Goal: Task Accomplishment & Management: Manage account settings

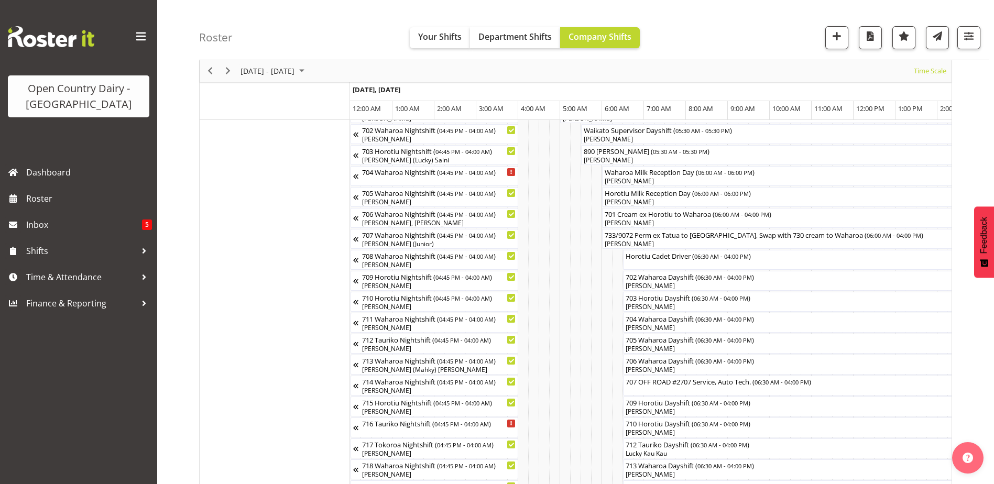
scroll to position [0, 3017]
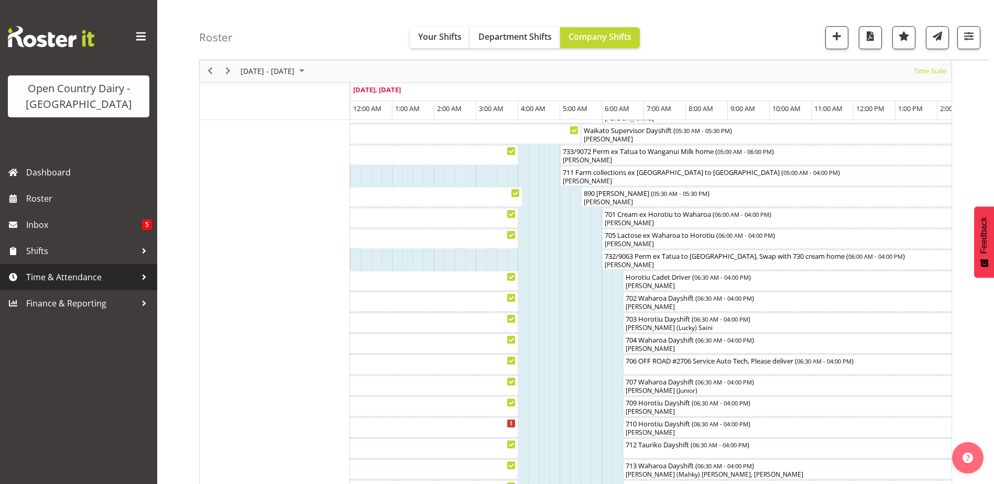
click at [65, 274] on span "Time & Attendance" at bounding box center [81, 277] width 110 height 16
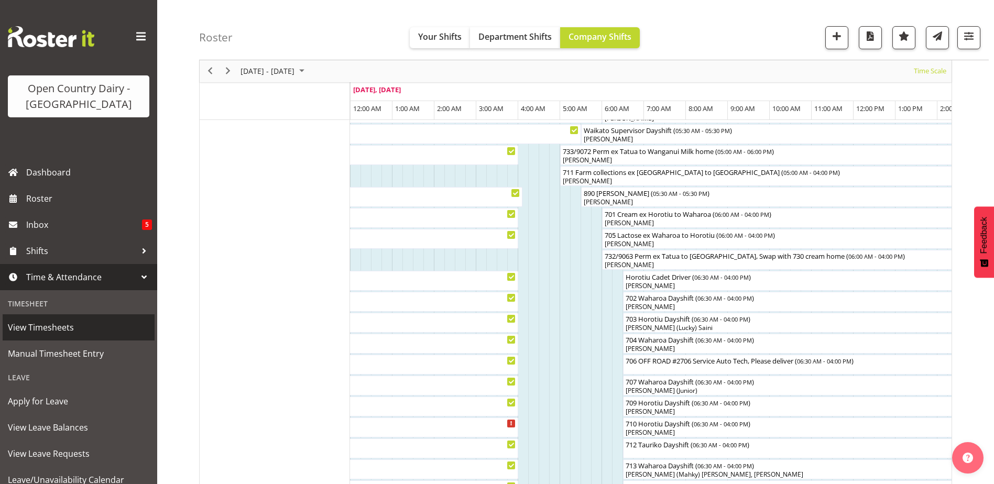
click at [42, 329] on span "View Timesheets" at bounding box center [78, 328] width 141 height 16
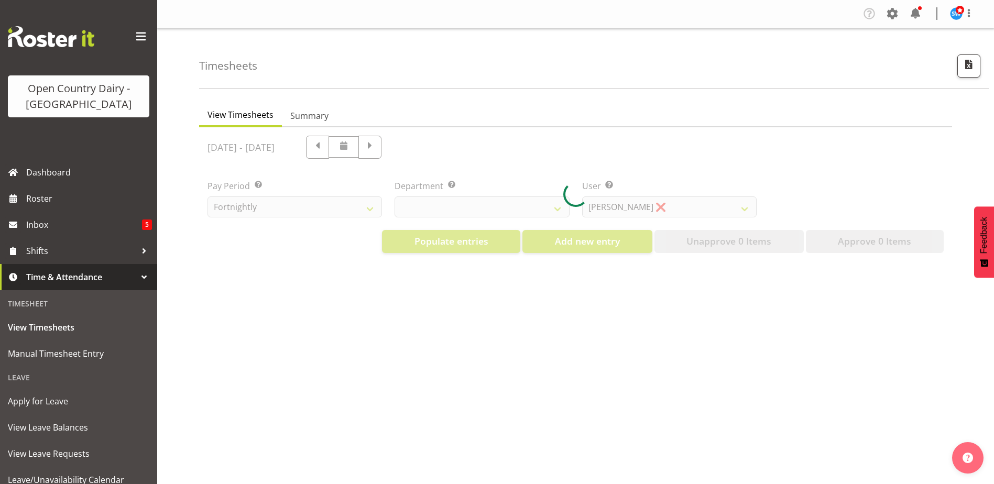
select select "733"
select select "7414"
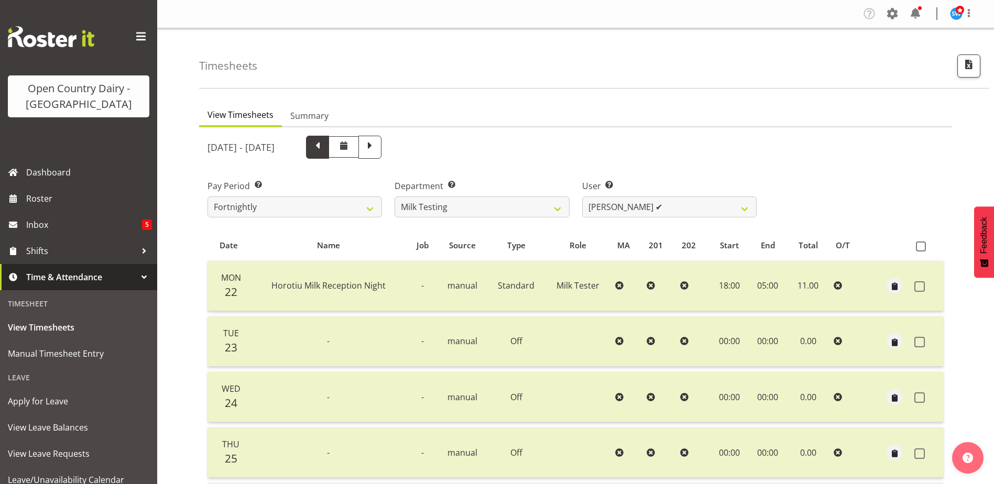
click at [329, 153] on span at bounding box center [317, 147] width 23 height 23
select select
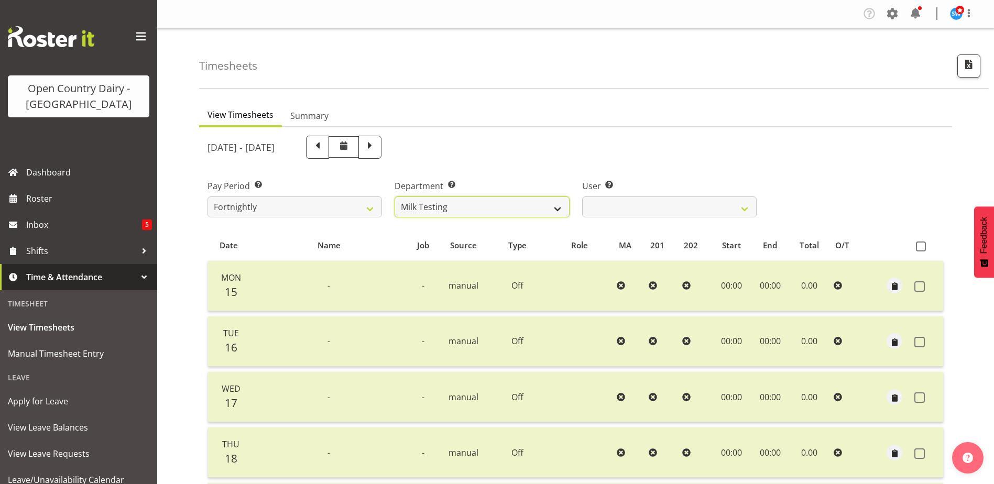
click at [463, 204] on select "701 702 703 704 705 706 707 708 709 710 711 712 713 714 715 716 717 718 719 720" at bounding box center [481, 206] width 174 height 21
select select "874"
click at [394, 196] on select "701 702 703 704 705 706 707 708 709 710 711 712 713 714 715 716 717 718 719 720" at bounding box center [481, 206] width 174 height 21
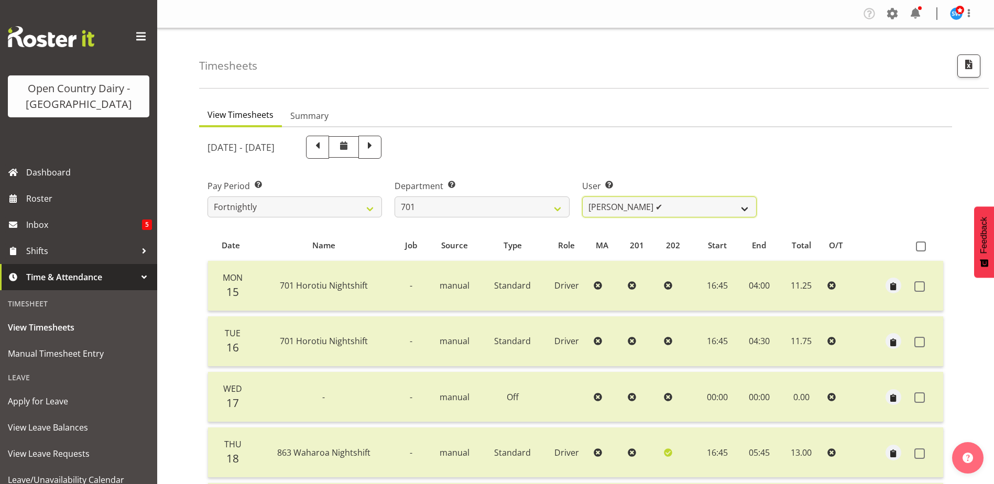
click at [671, 207] on select "Duncan Shirley ✔ Gagandeep Singh ✔ Johann Van Zyl ✔ John Cottingham ✔" at bounding box center [669, 206] width 174 height 21
select select "8383"
click at [582, 196] on select "Duncan Shirley ✔ Gagandeep Singh ✔ Johann Van Zyl ✔ John Cottingham ✔" at bounding box center [669, 206] width 174 height 21
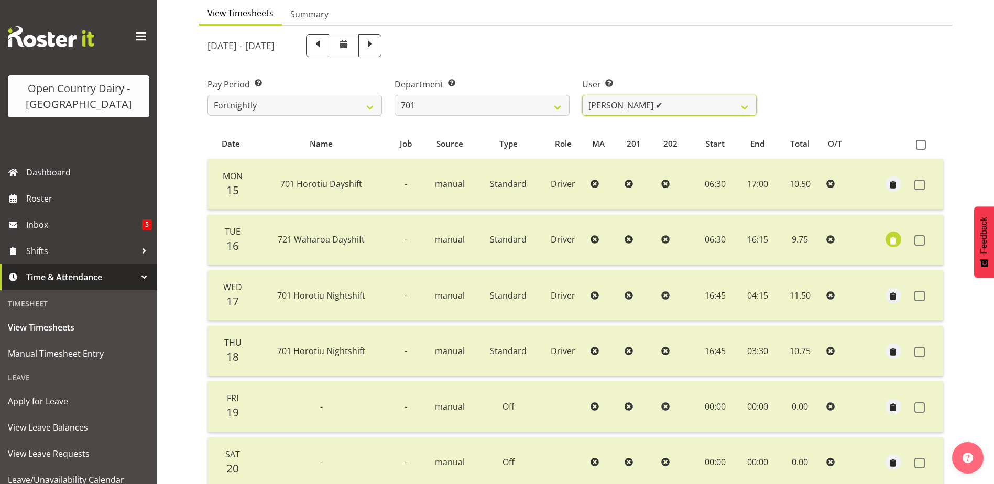
scroll to position [105, 0]
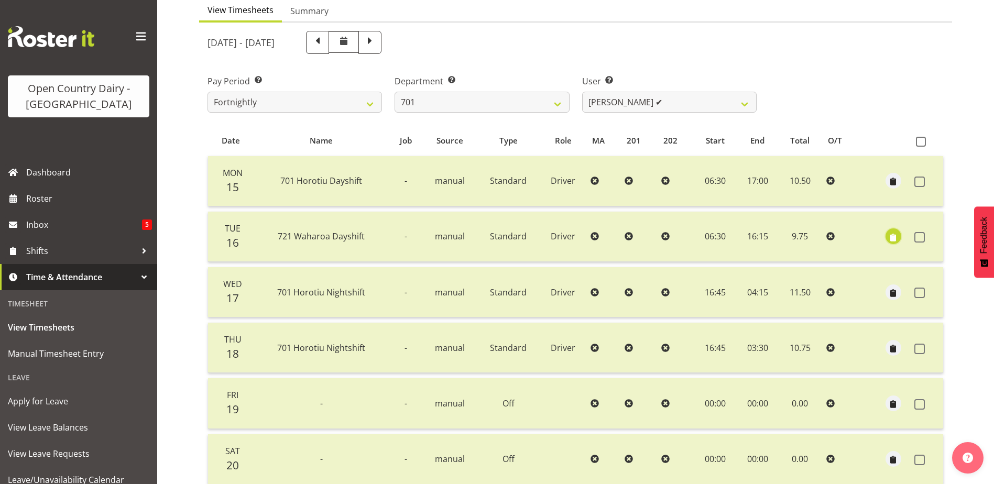
click at [891, 235] on span "button" at bounding box center [893, 238] width 12 height 12
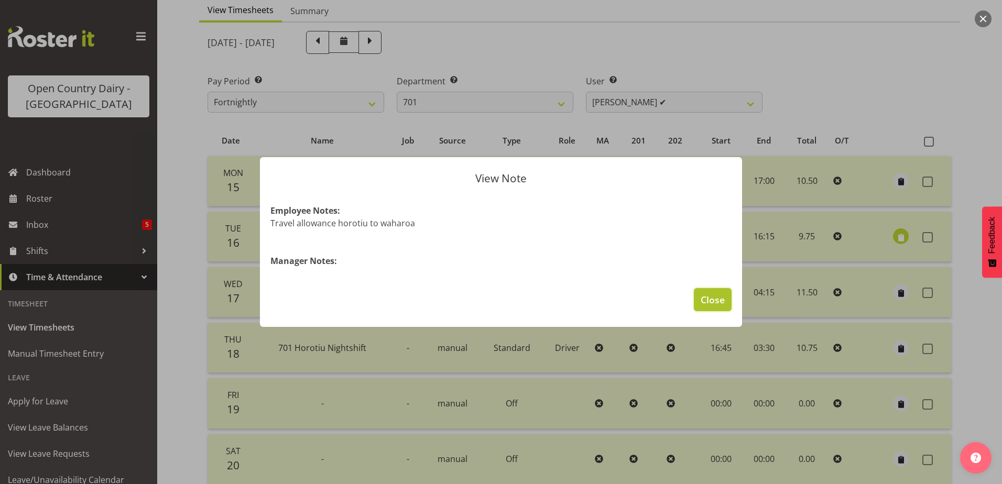
click at [715, 294] on span "Close" at bounding box center [712, 300] width 24 height 14
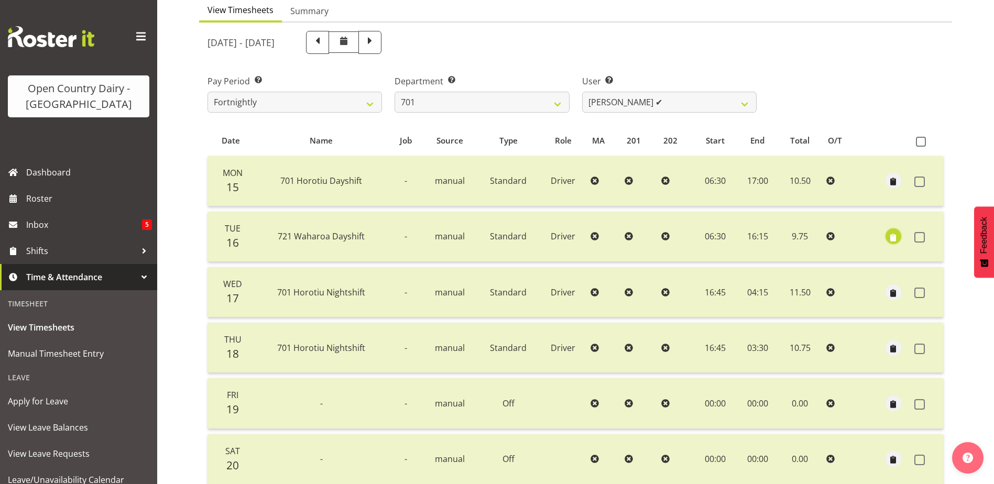
click at [891, 235] on span "button" at bounding box center [893, 238] width 12 height 12
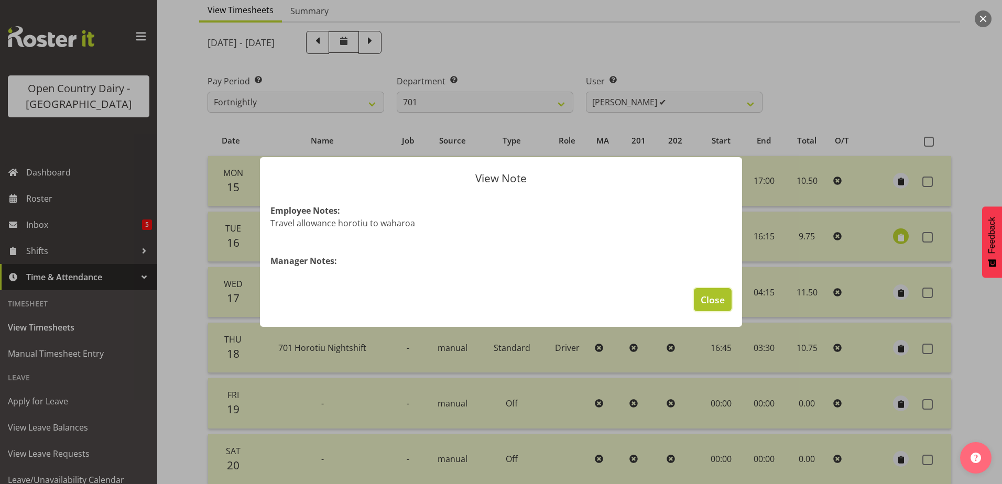
click at [712, 291] on button "Close" at bounding box center [713, 299] width 38 height 23
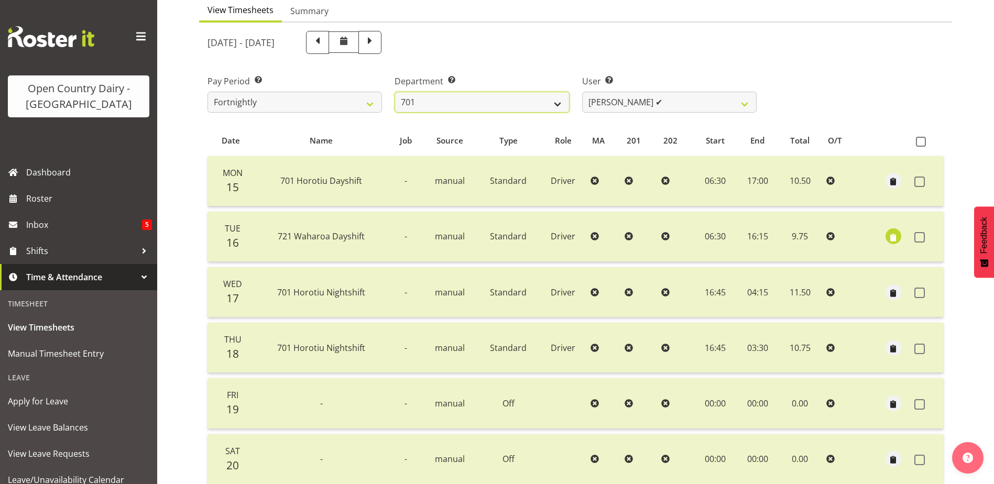
click at [517, 101] on select "701 702 703 704 705 706 707 708 709 710 711 712 713 714 715 716 717 718 719 720" at bounding box center [481, 102] width 174 height 21
select select "756"
click at [394, 92] on select "701 702 703 704 705 706 707 708 709 710 711 712 713 714 715 716 717 718 719 720" at bounding box center [481, 102] width 174 height 21
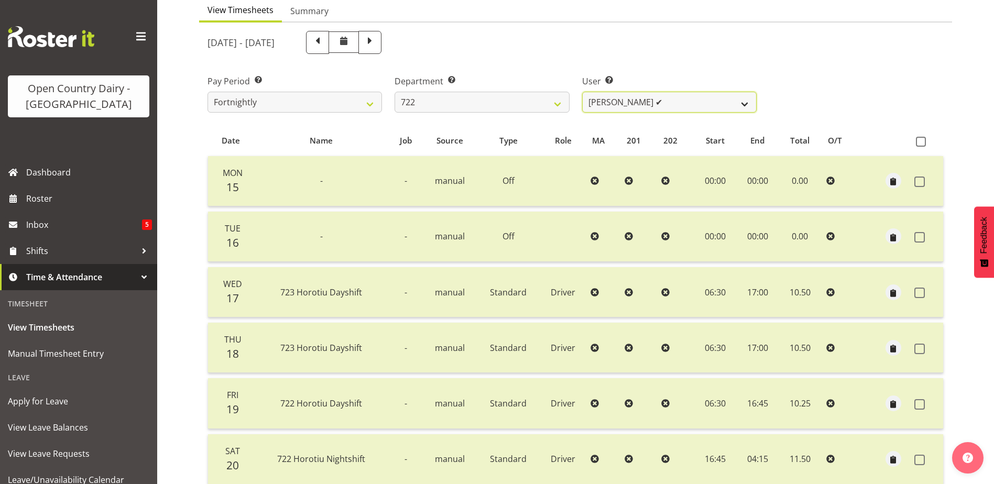
click at [671, 101] on select "Andy Webb ✔ Darren Hatcher ✔ Gurpreet Singh ✔" at bounding box center [669, 102] width 174 height 21
select select "11209"
click at [582, 92] on select "Andy Webb ✔ Darren Hatcher ✔ Gurpreet Singh ✔" at bounding box center [669, 102] width 174 height 21
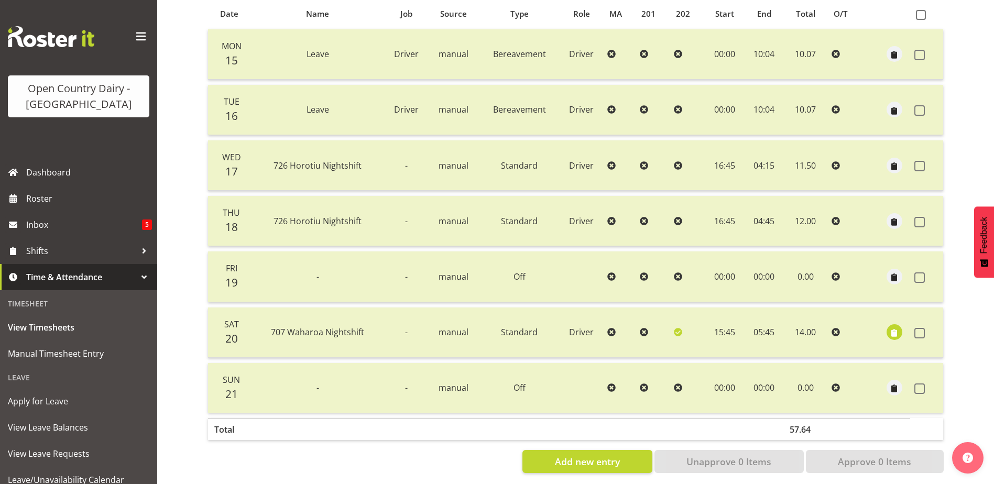
scroll to position [245, 0]
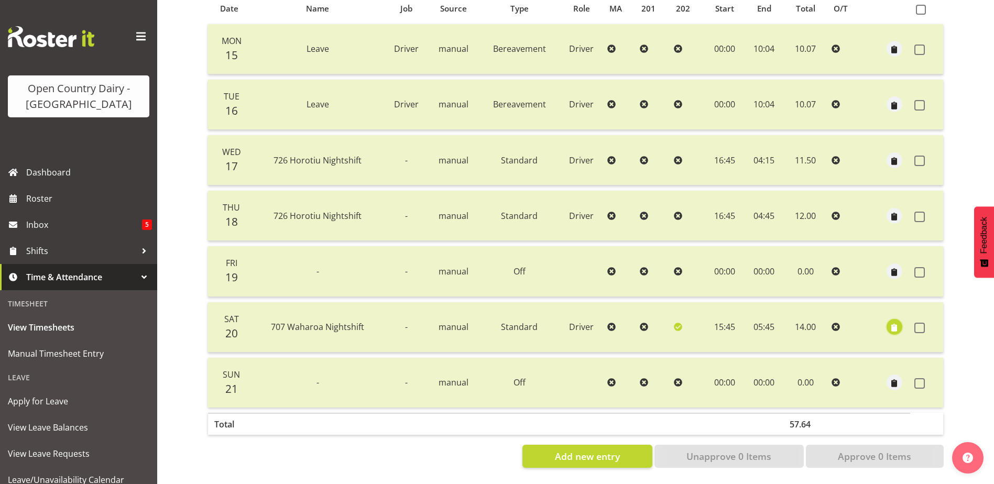
click at [891, 322] on span "button" at bounding box center [894, 328] width 12 height 12
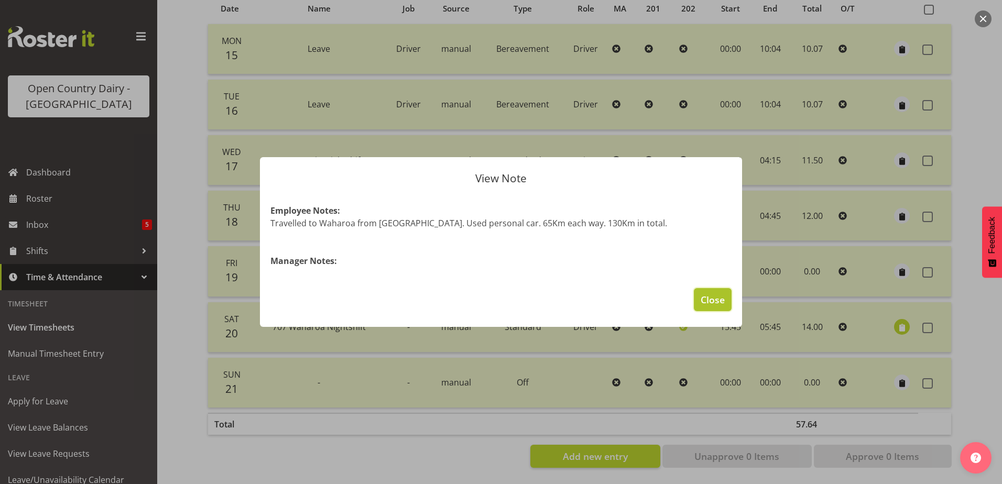
click at [719, 299] on span "Close" at bounding box center [712, 300] width 24 height 14
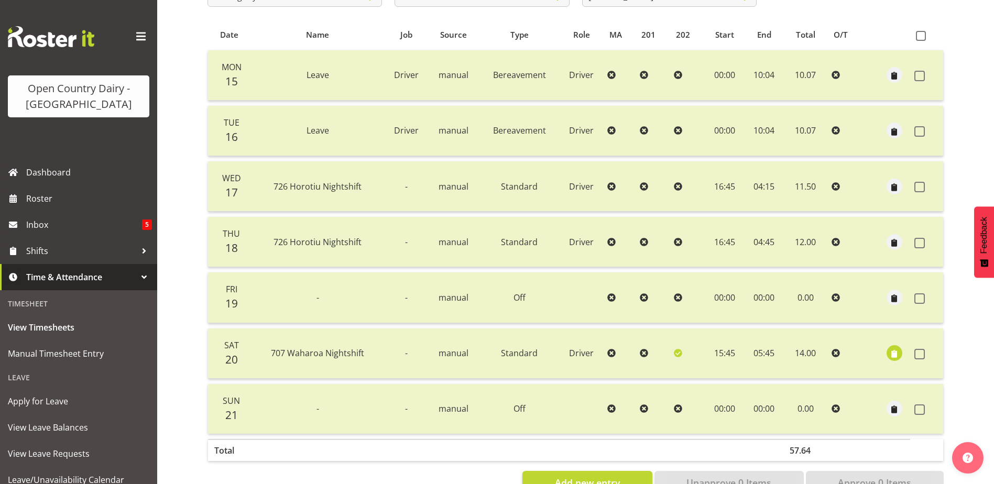
scroll to position [35, 0]
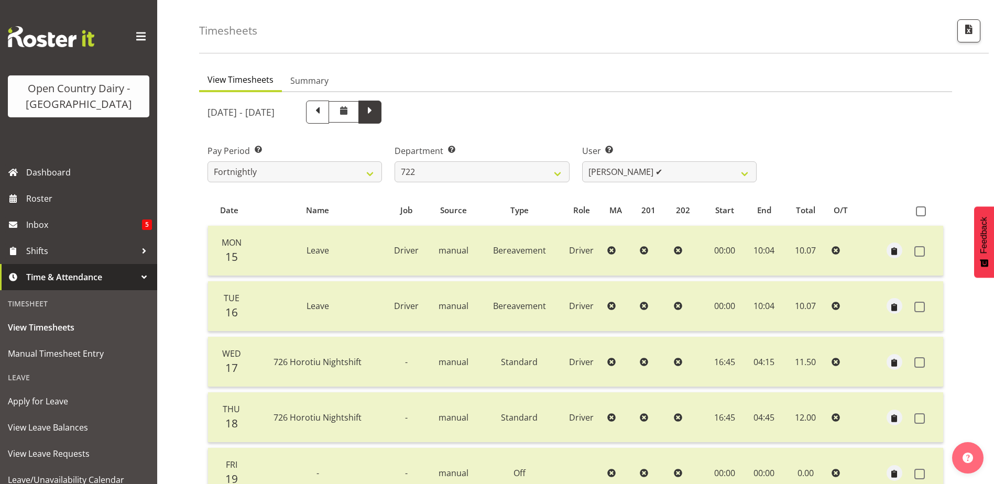
click at [377, 113] on span at bounding box center [370, 111] width 14 height 14
select select
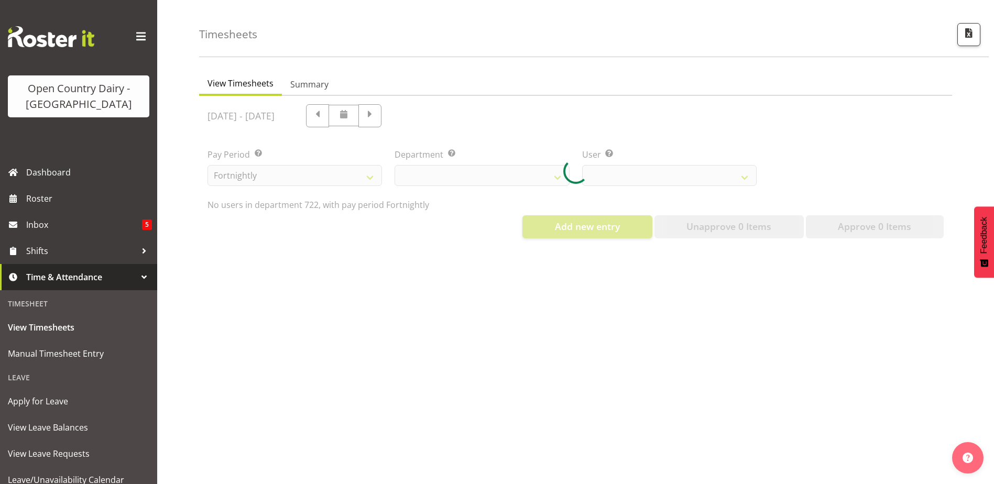
select select "756"
select select "11209"
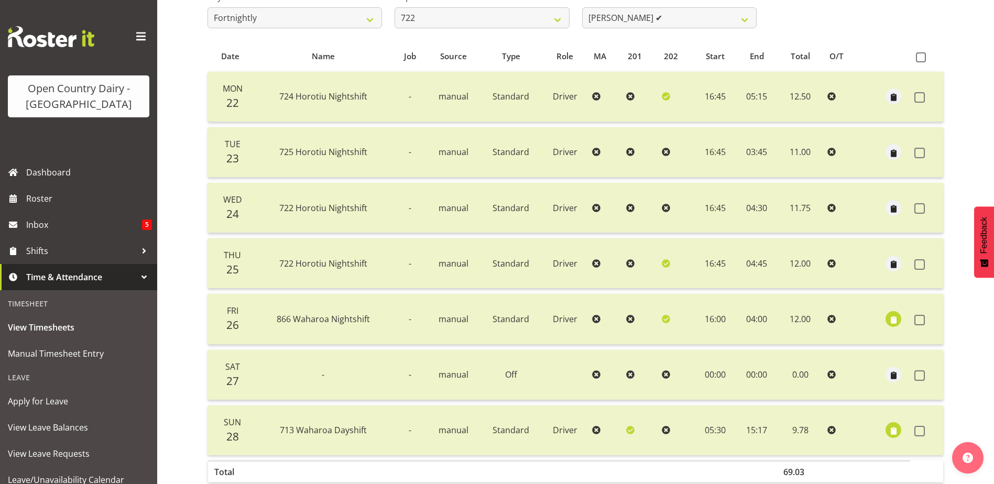
scroll to position [192, 0]
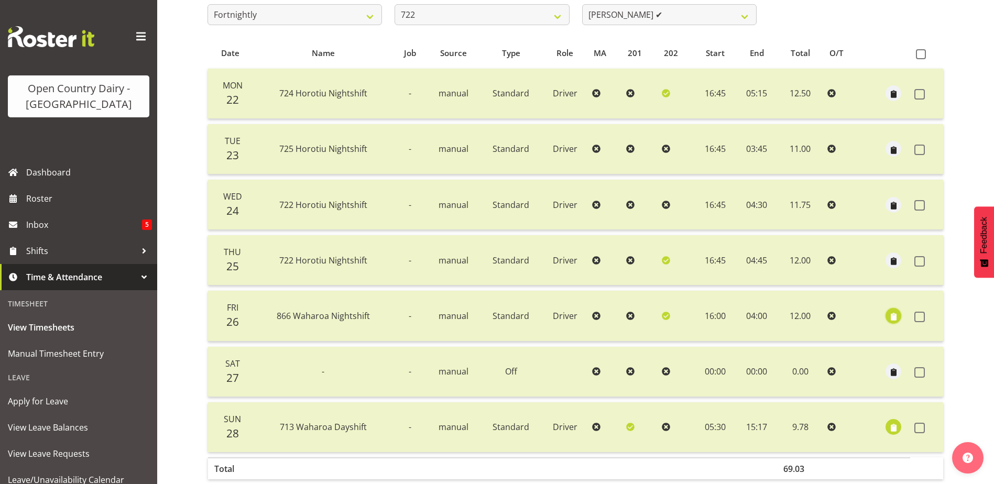
click at [889, 315] on span "button" at bounding box center [893, 317] width 12 height 12
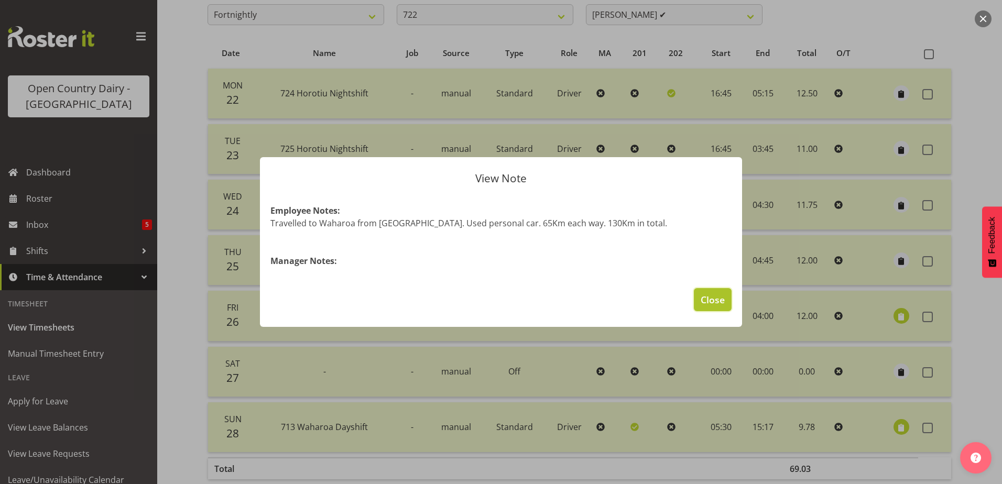
click at [704, 291] on button "Close" at bounding box center [713, 299] width 38 height 23
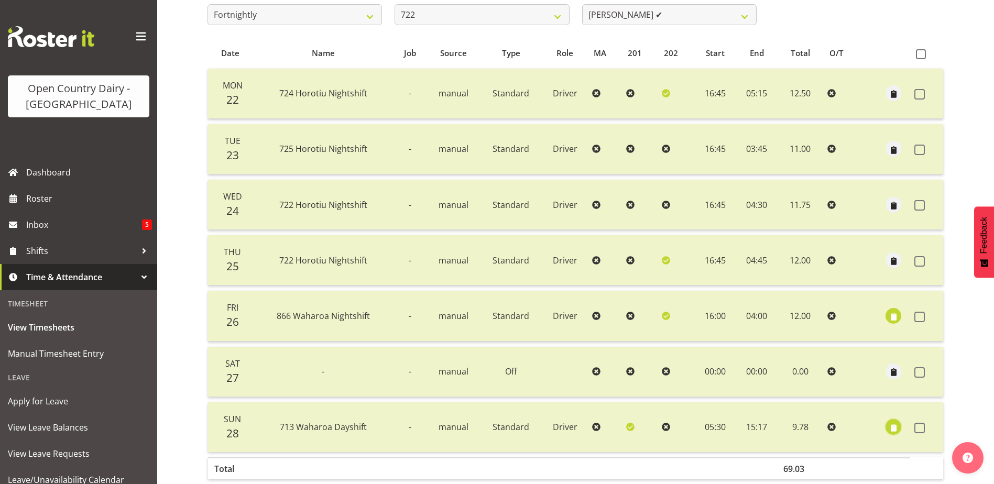
click at [892, 425] on span "button" at bounding box center [893, 428] width 12 height 12
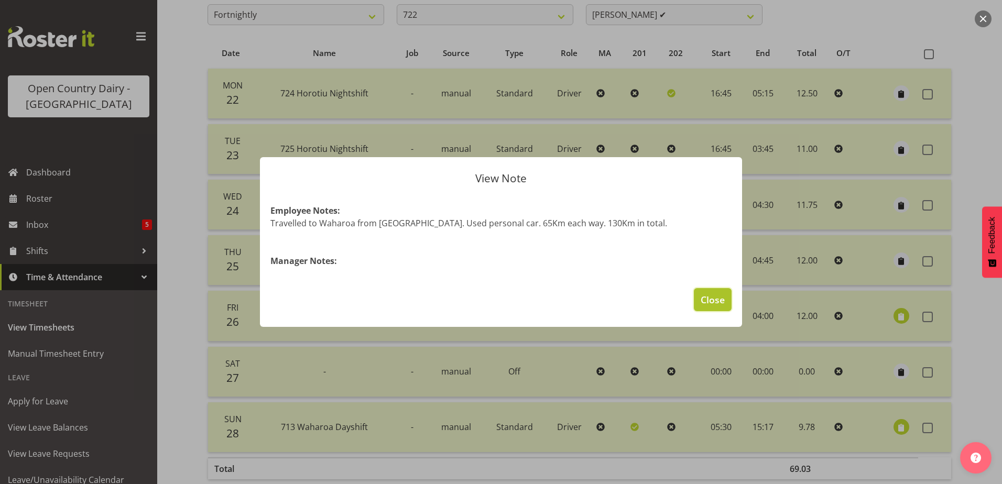
click at [716, 300] on span "Close" at bounding box center [712, 300] width 24 height 14
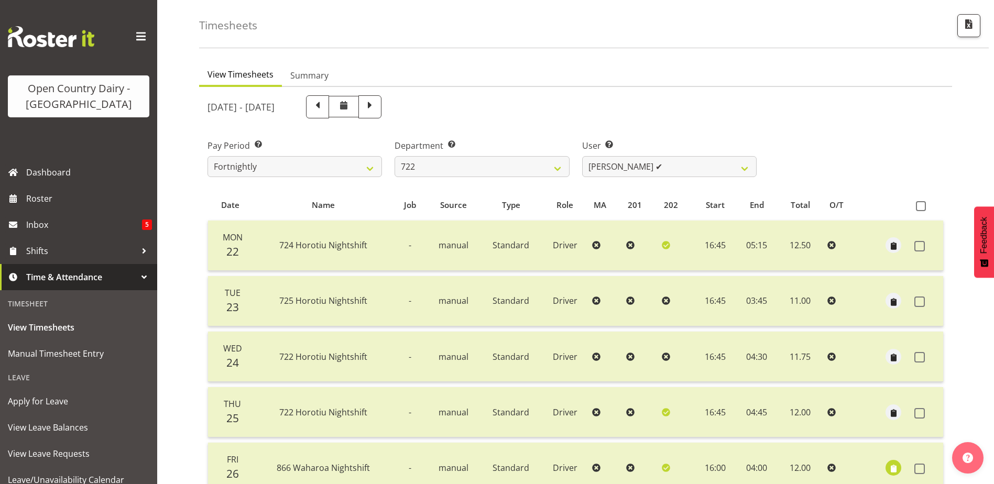
scroll to position [0, 0]
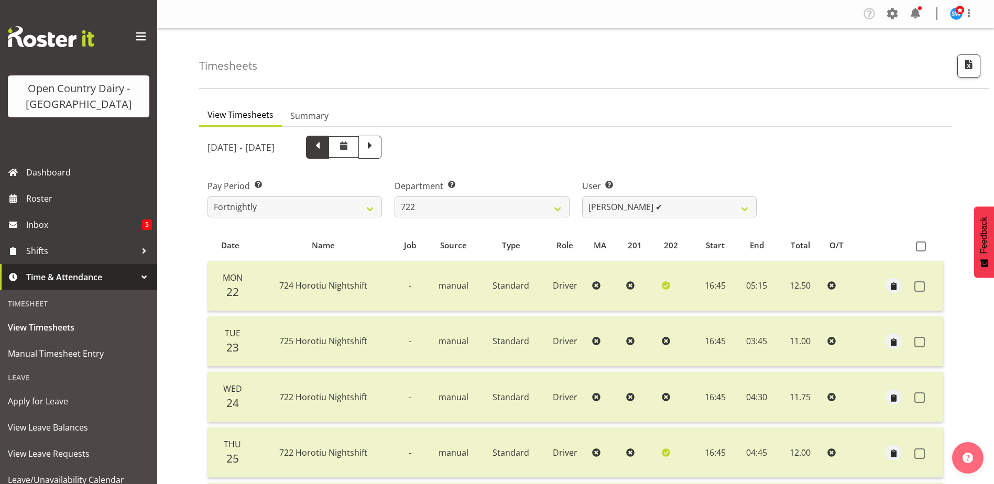
click at [324, 145] on span at bounding box center [318, 146] width 14 height 14
select select
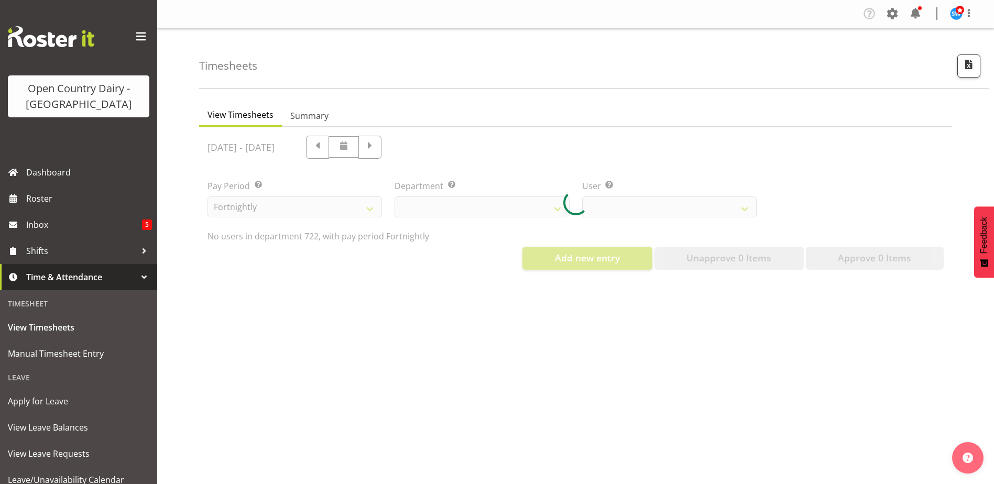
select select "756"
select select "11209"
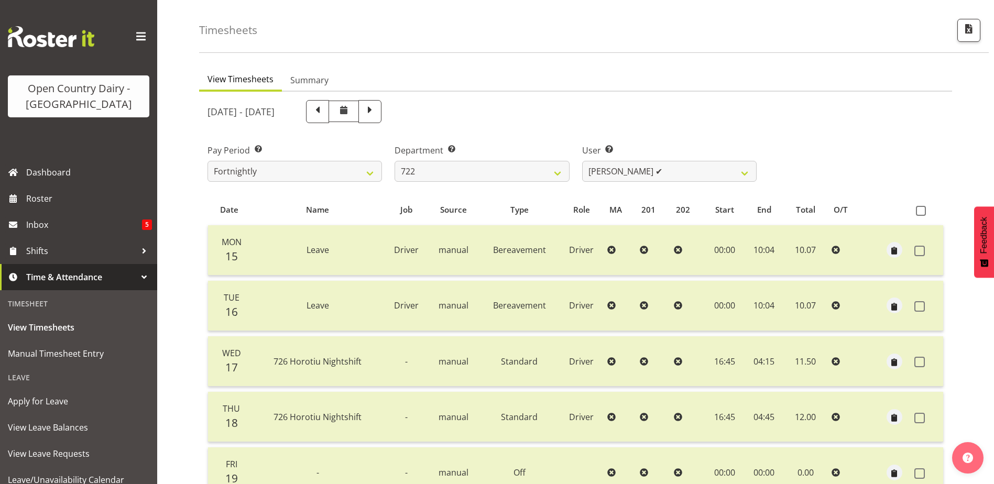
scroll to position [35, 0]
click at [377, 114] on span at bounding box center [370, 111] width 14 height 14
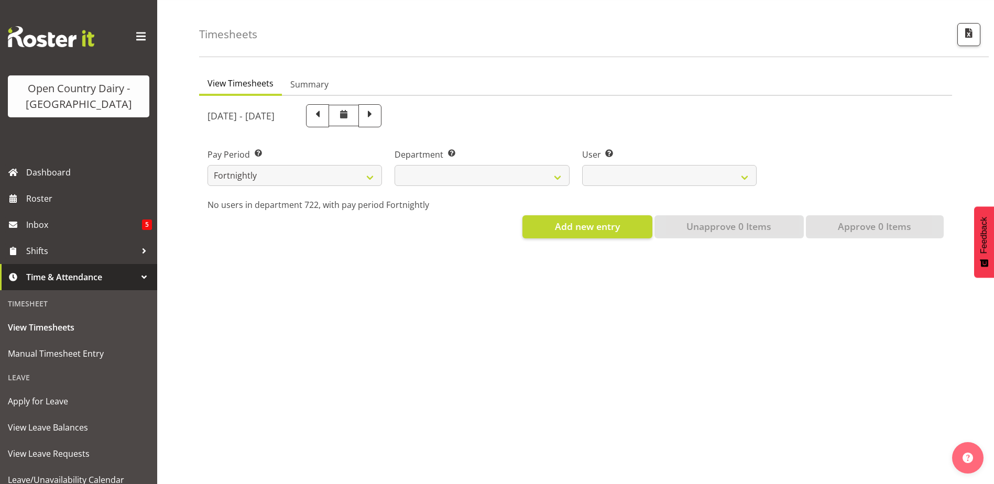
select select
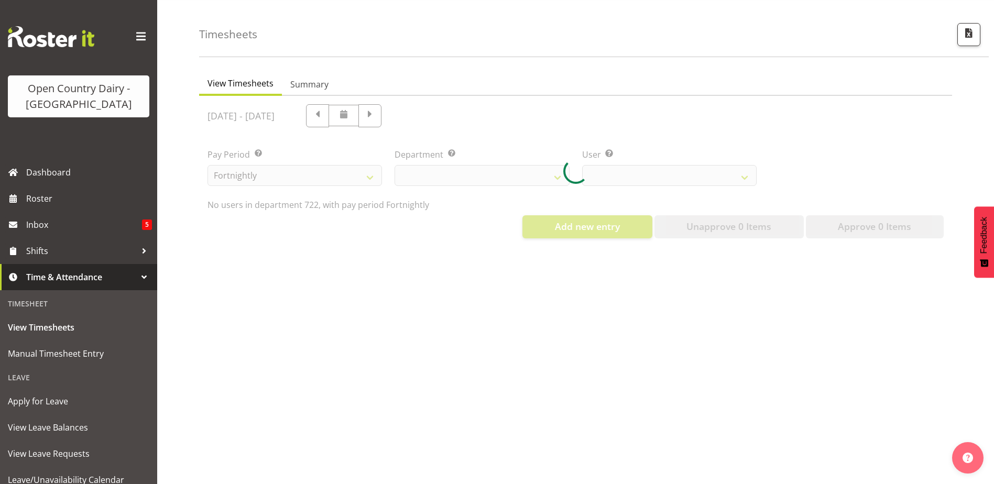
select select "756"
select select "11209"
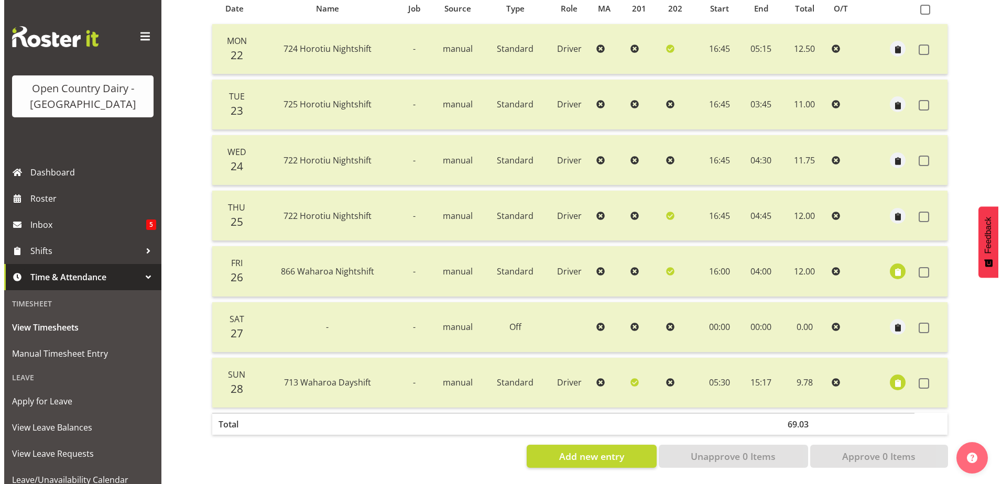
scroll to position [245, 0]
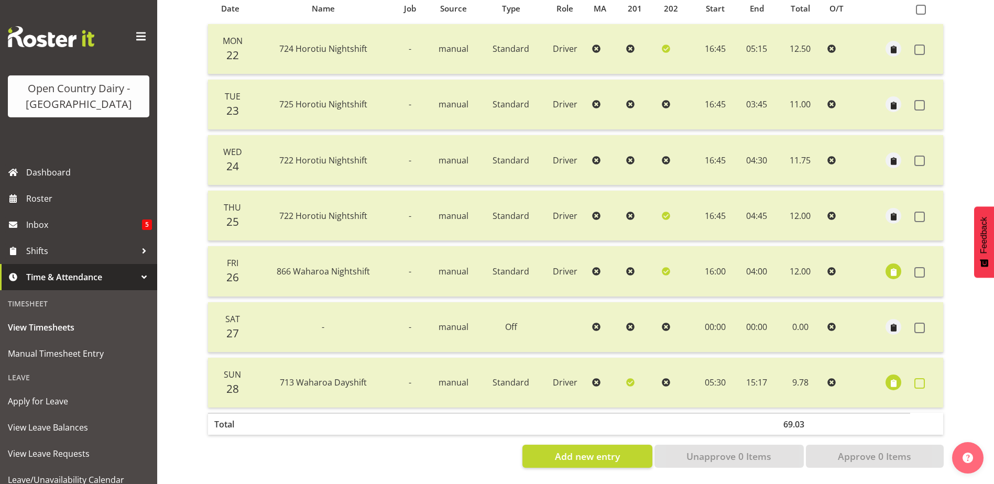
click at [922, 378] on span at bounding box center [919, 383] width 10 height 10
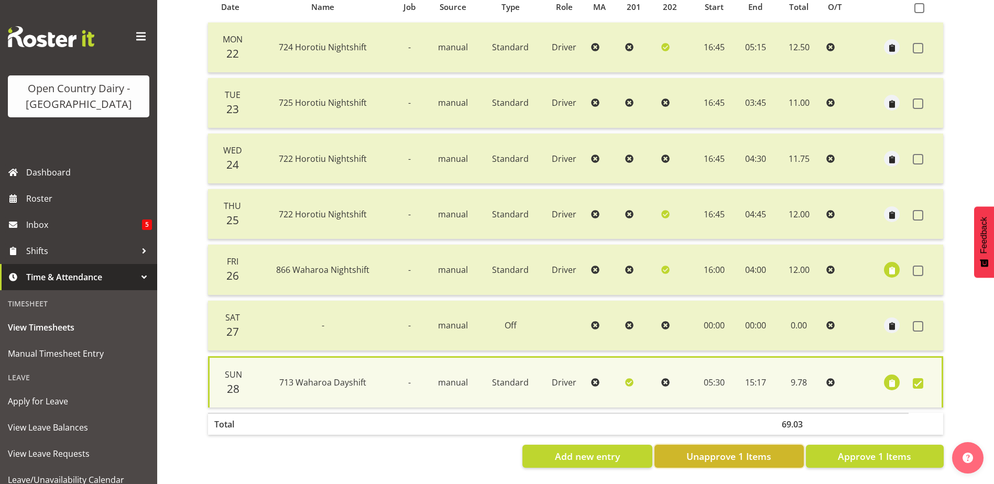
click at [761, 451] on span "Unapprove 1 Items" at bounding box center [728, 456] width 85 height 14
checkbox input "false"
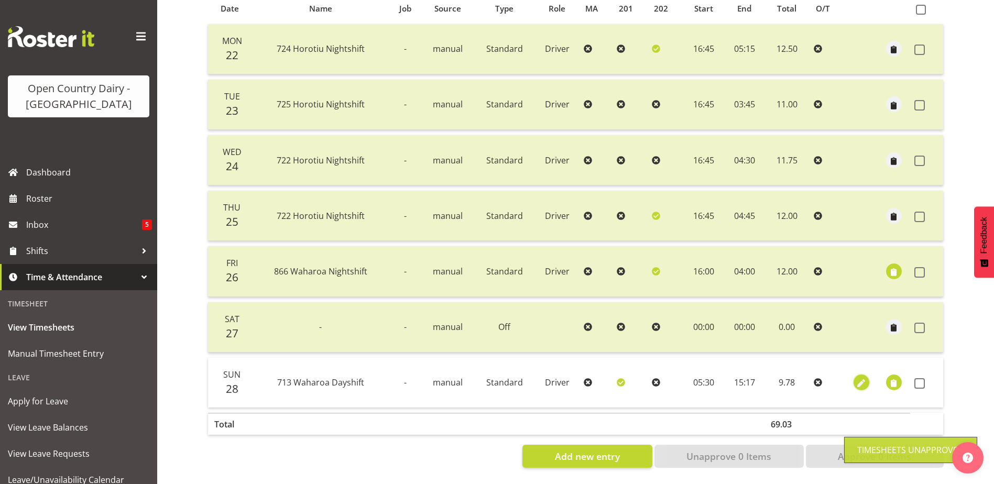
click at [859, 378] on span "button" at bounding box center [861, 384] width 12 height 12
select select "Standard"
select select "716"
select select "8"
select select "2025"
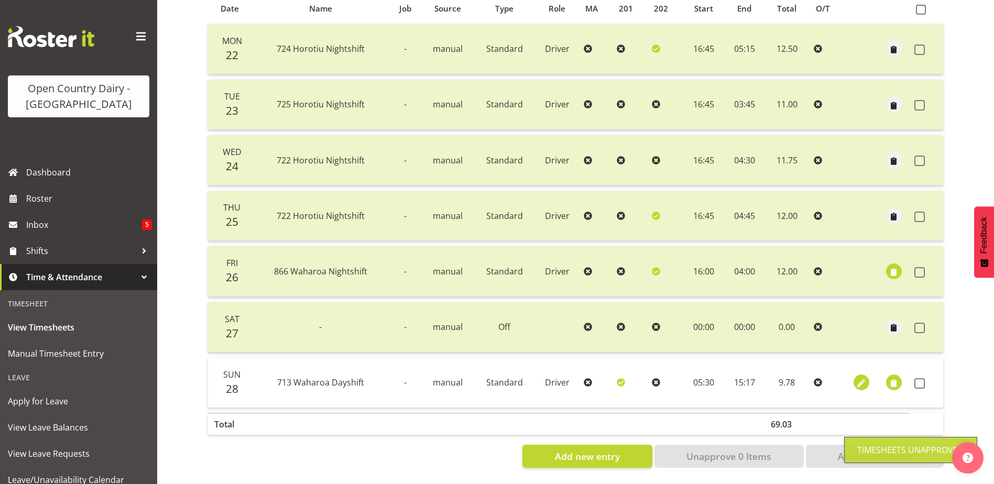
select select "15"
select select "17"
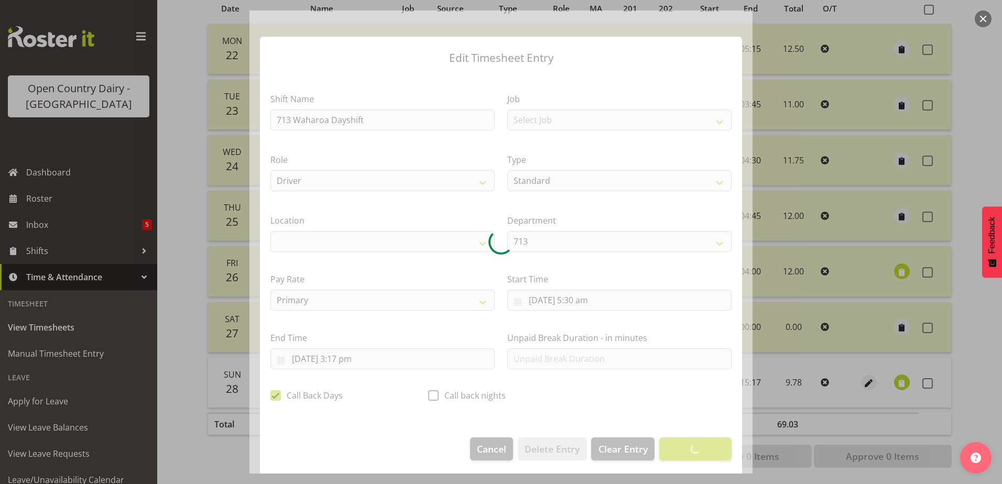
select select "1054"
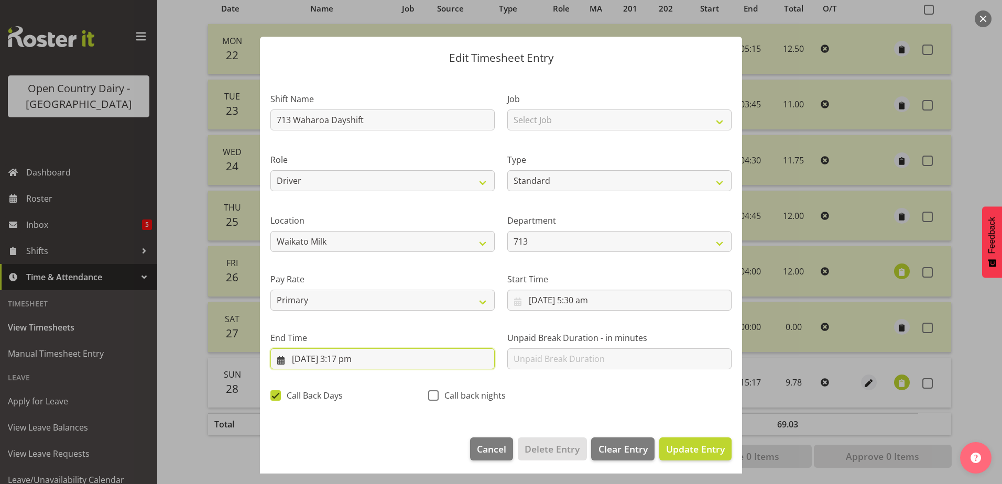
click at [354, 357] on input "28/09/2025, 3:17 pm" at bounding box center [382, 358] width 224 height 21
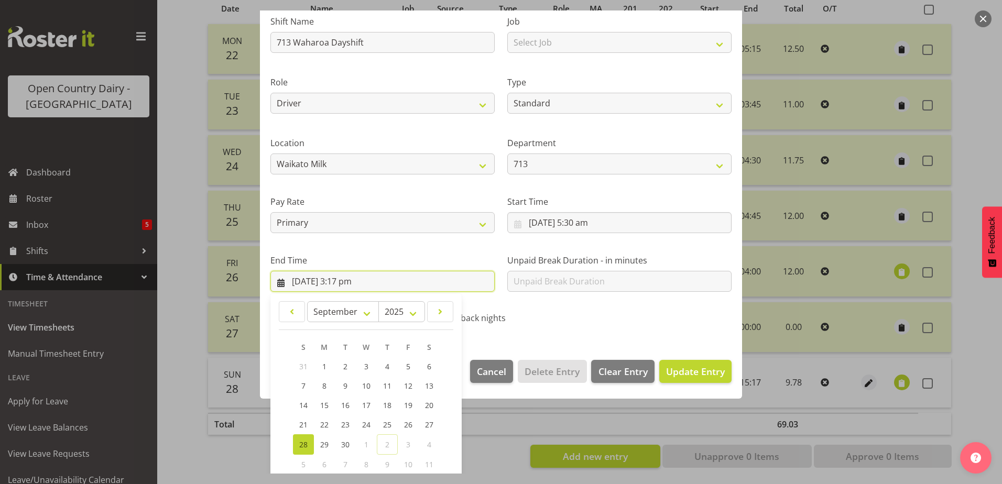
scroll to position [135, 0]
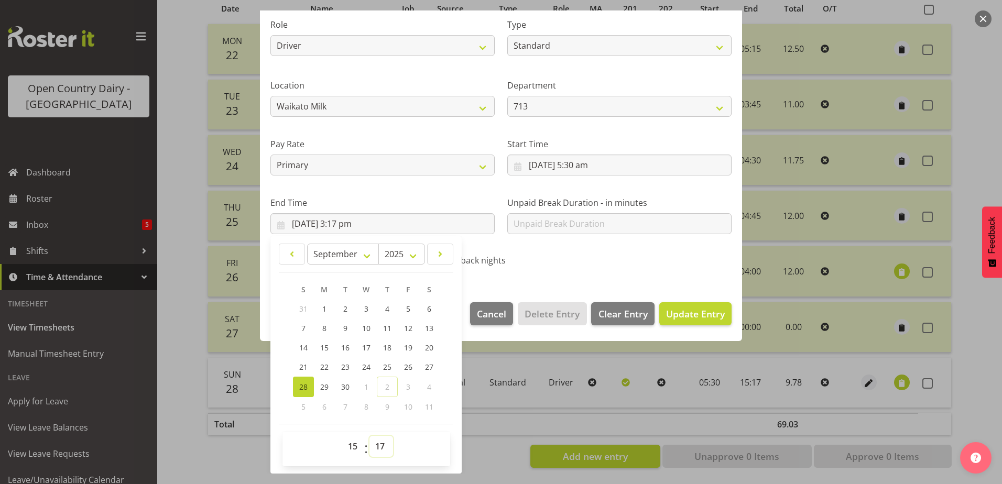
click at [378, 444] on select "00 01 02 03 04 05 06 07 08 09 10 11 12 13 14 15 16 17 18 19 20 21 22 23 24 25 2…" at bounding box center [381, 446] width 24 height 21
select select "15"
click at [369, 436] on select "00 01 02 03 04 05 06 07 08 09 10 11 12 13 14 15 16 17 18 19 20 21 22 23 24 25 2…" at bounding box center [381, 446] width 24 height 21
type input "28/09/2025, 3:15 pm"
click at [677, 312] on span "Update Entry" at bounding box center [695, 314] width 59 height 13
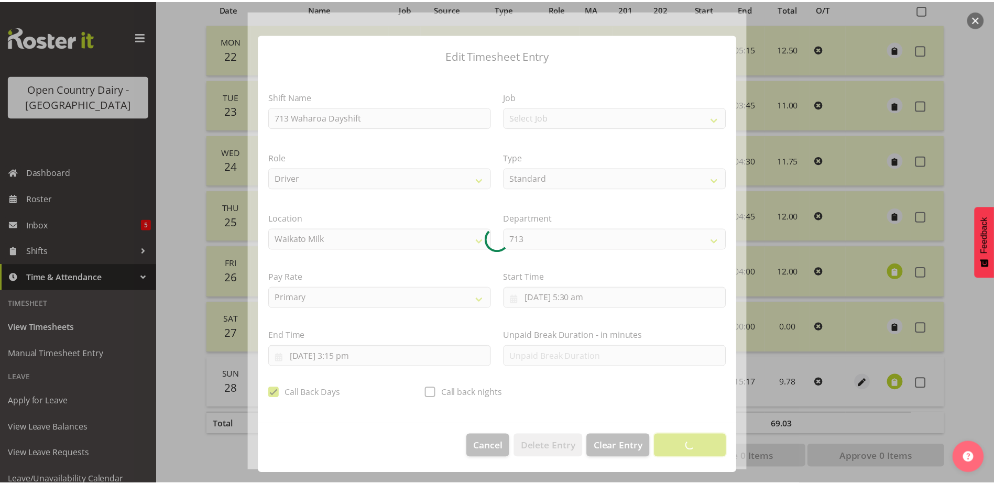
scroll to position [3, 0]
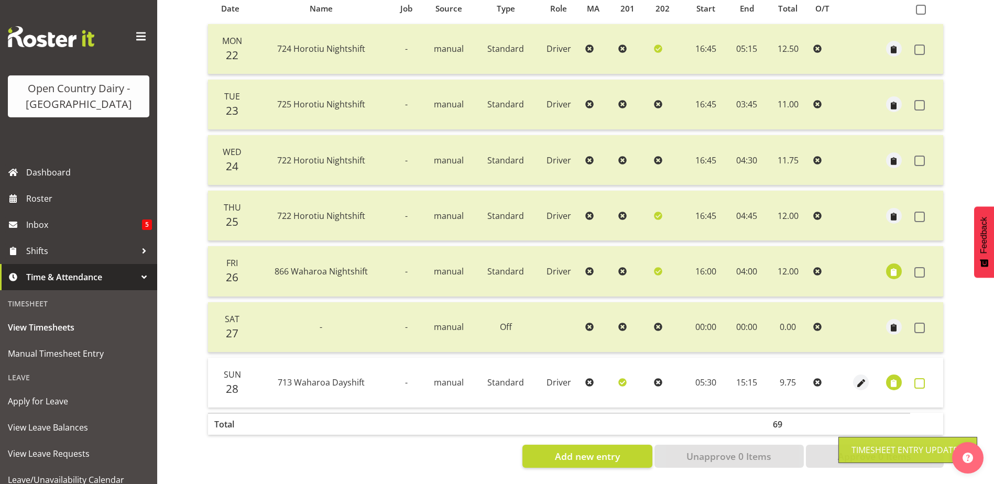
click at [919, 378] on span at bounding box center [919, 383] width 10 height 10
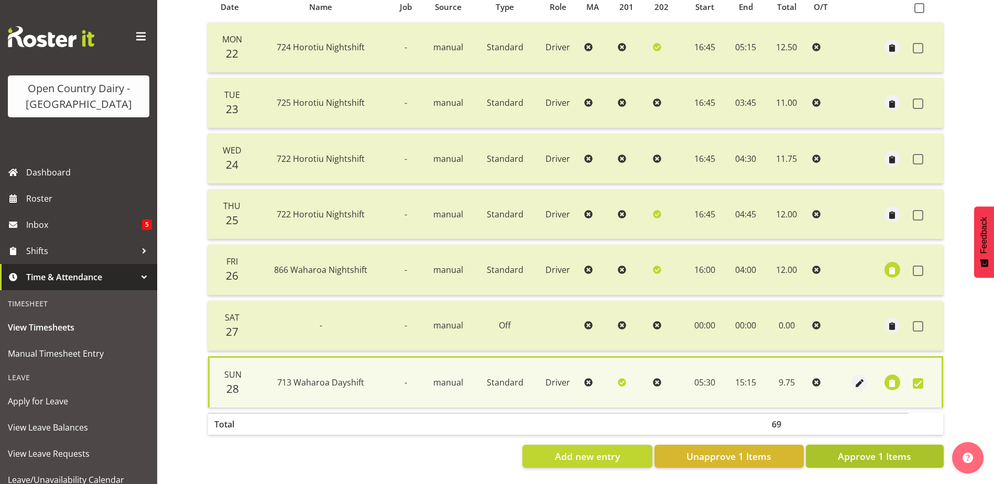
click at [878, 449] on span "Approve 1 Items" at bounding box center [874, 456] width 73 height 14
checkbox input "false"
